Goal: Transaction & Acquisition: Purchase product/service

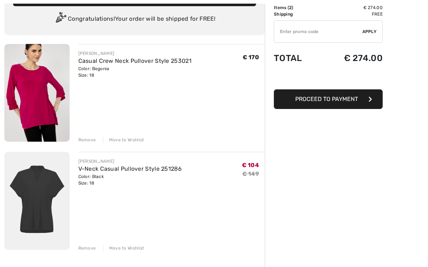
scroll to position [52, 0]
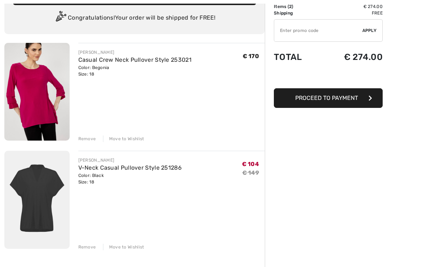
click at [89, 246] on div "Remove" at bounding box center [87, 247] width 18 height 7
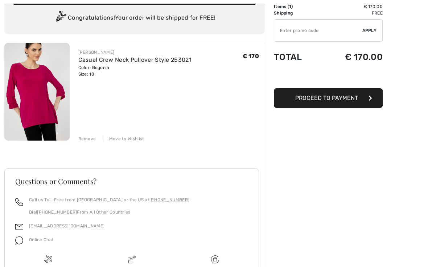
click at [48, 97] on img at bounding box center [36, 92] width 65 height 98
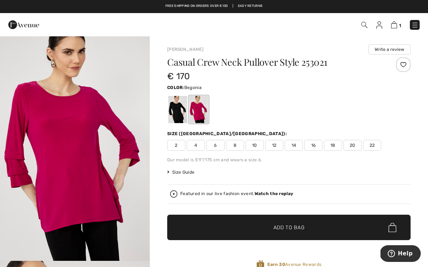
click at [96, 168] on img "1 / 4" at bounding box center [75, 148] width 150 height 225
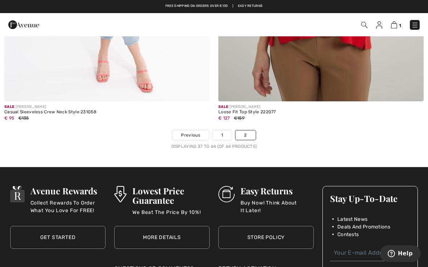
scroll to position [4954, 0]
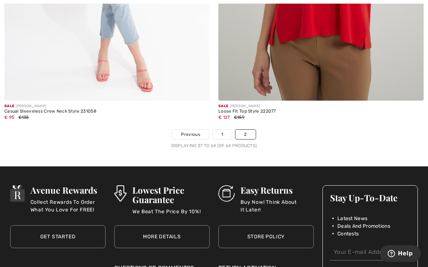
click at [198, 132] on span "Previous" at bounding box center [190, 134] width 19 height 7
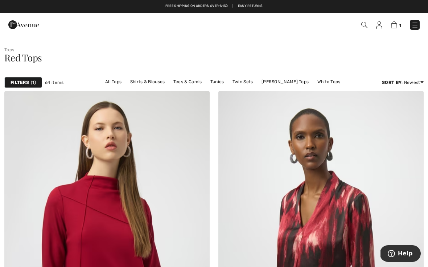
click at [24, 82] on strong "Filters" at bounding box center [20, 82] width 19 height 7
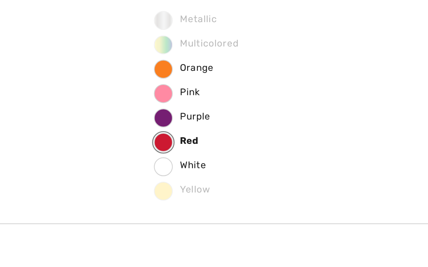
click at [219, 143] on label "Red" at bounding box center [223, 147] width 9 height 9
click at [0, 0] on input "Red" at bounding box center [0, 0] width 0 height 0
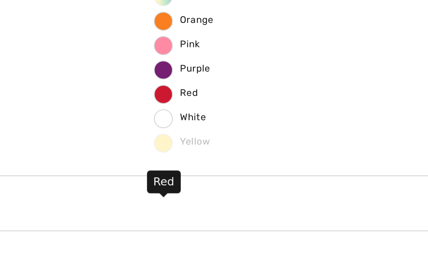
click at [220, 110] on span "Purple" at bounding box center [233, 112] width 26 height 5
click at [0, 0] on input "Purple" at bounding box center [0, 0] width 0 height 0
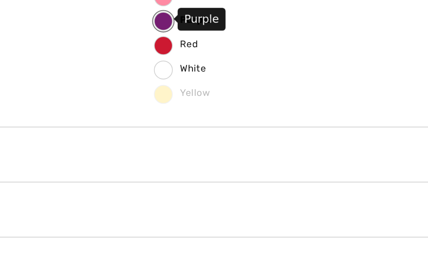
scroll to position [45, 0]
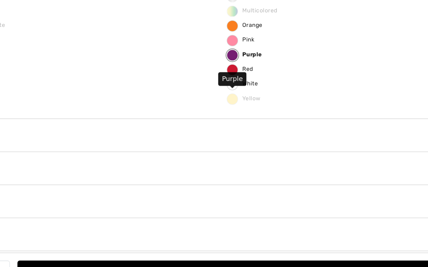
click at [197, 249] on button "View Results 31" at bounding box center [240, 256] width 364 height 15
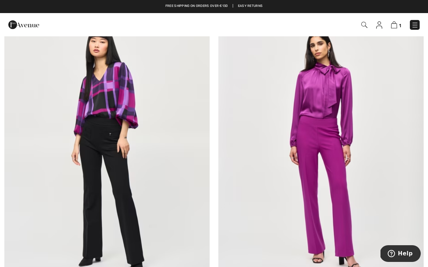
scroll to position [4757, 0]
